Goal: Task Accomplishment & Management: Manage account settings

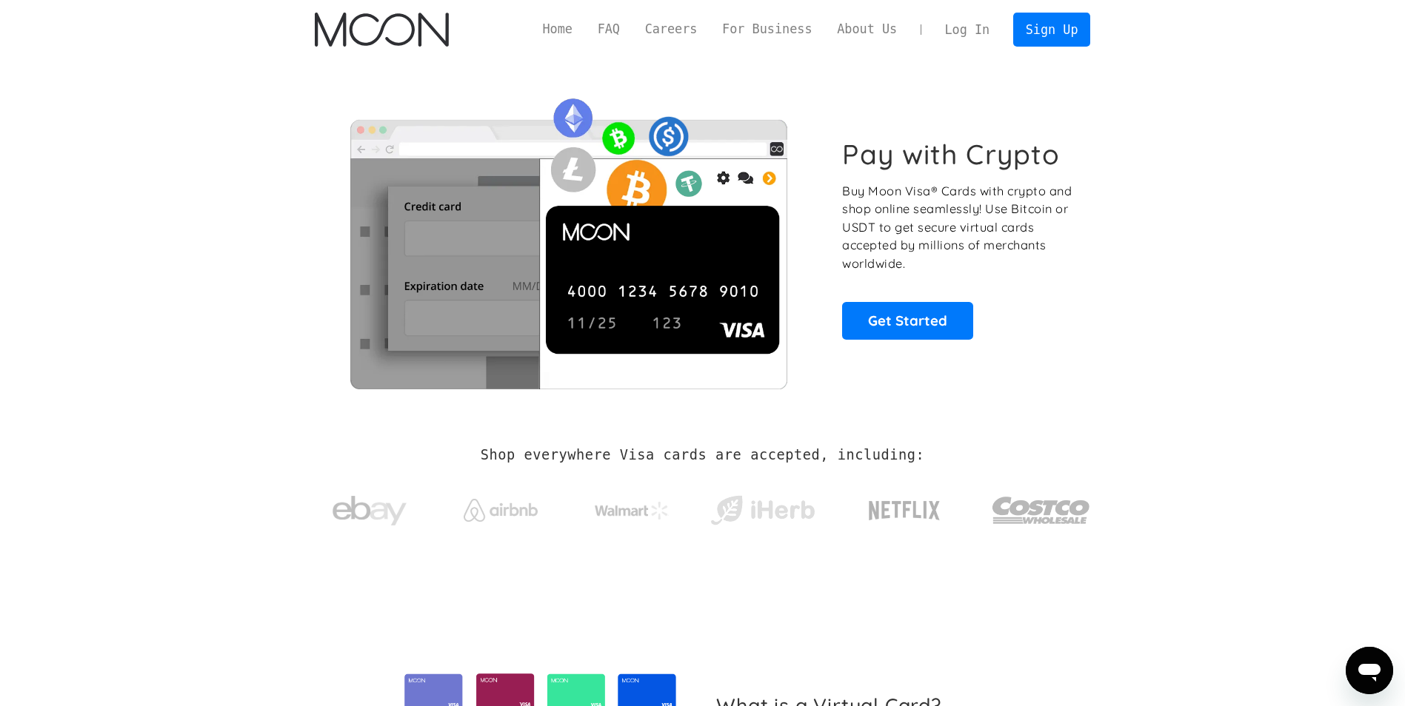
click at [969, 28] on link "Log In" at bounding box center [967, 29] width 70 height 33
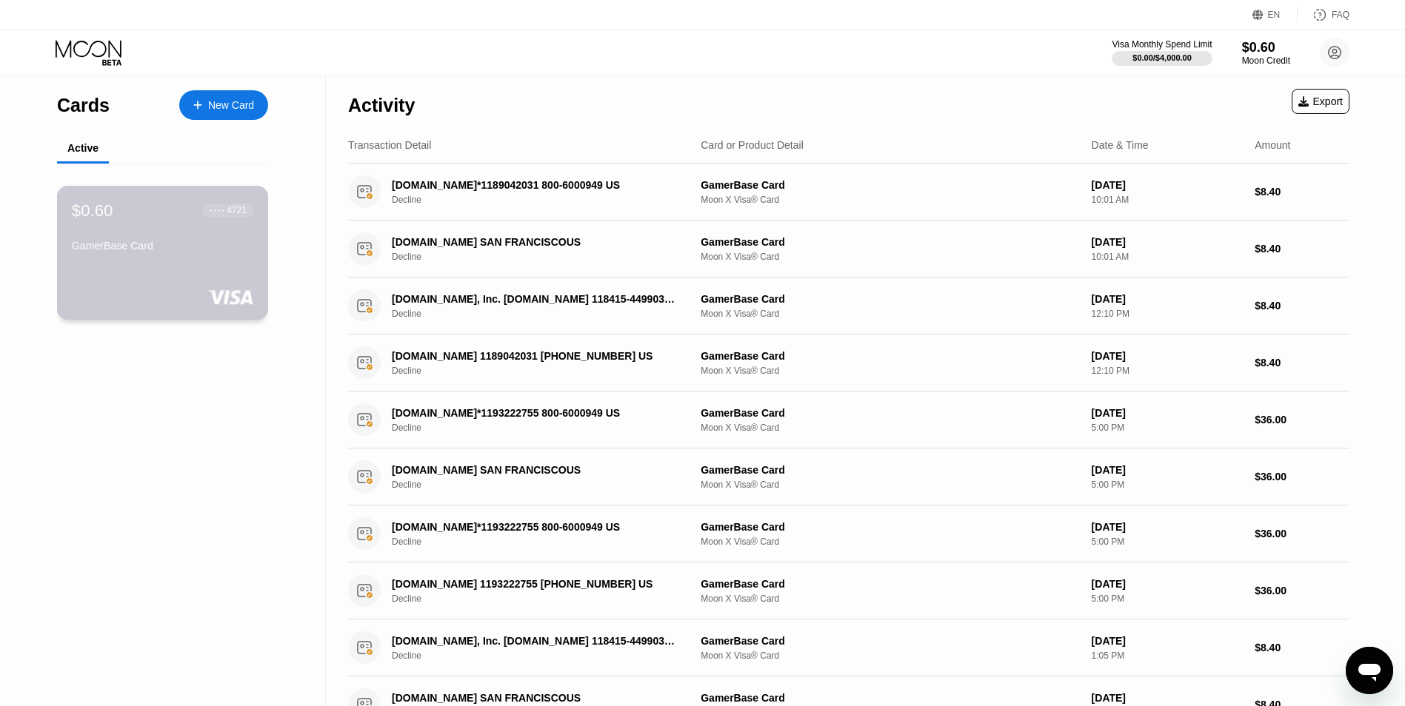
click at [144, 209] on div "$0.60 ● ● ● ● 4721" at bounding box center [162, 210] width 181 height 19
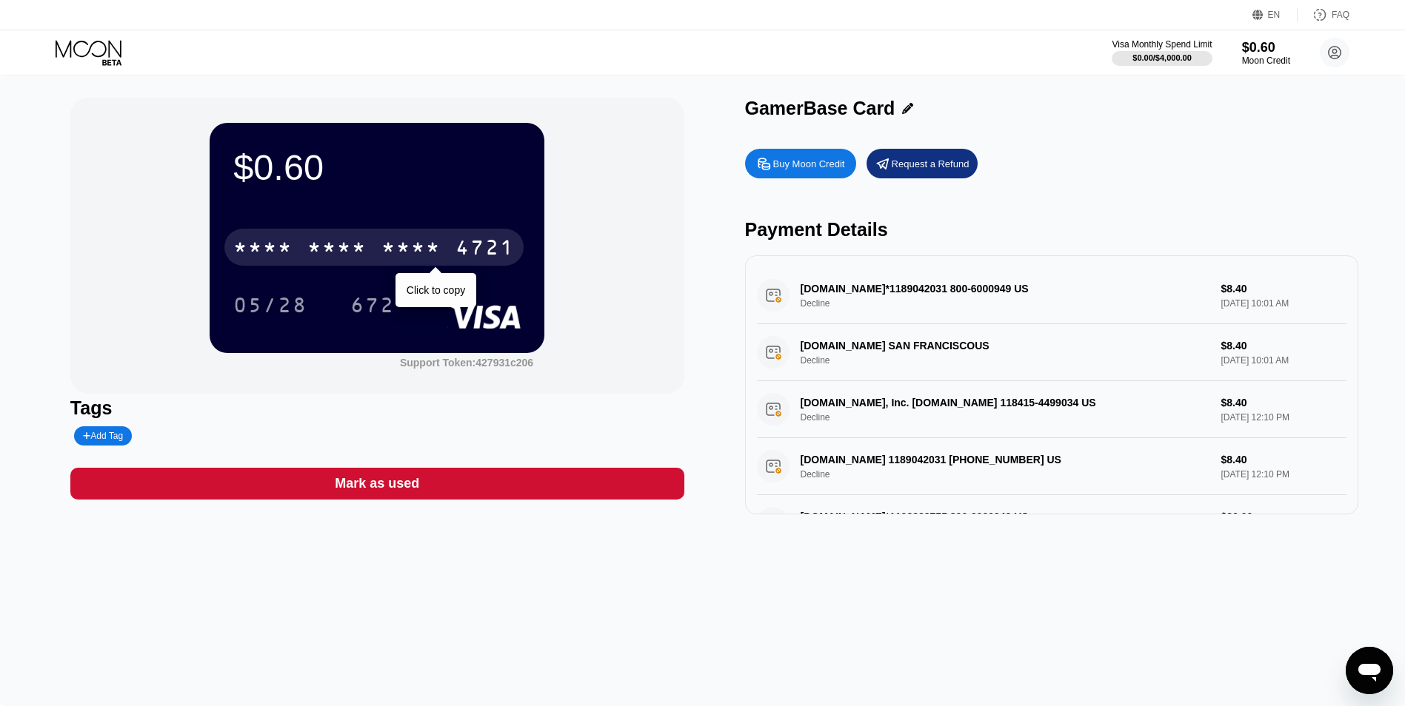
click at [418, 256] on div "* * * *" at bounding box center [410, 250] width 59 height 24
